Goal: Complete application form

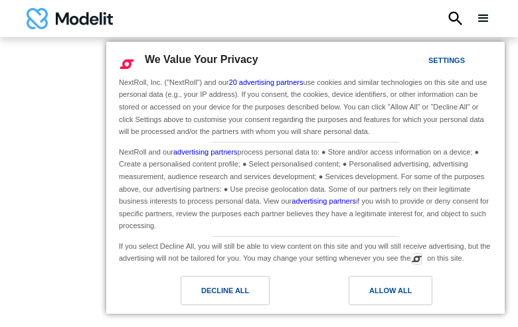
type input "**********"
type input "*********"
type input "**********"
